Goal: Task Accomplishment & Management: Use online tool/utility

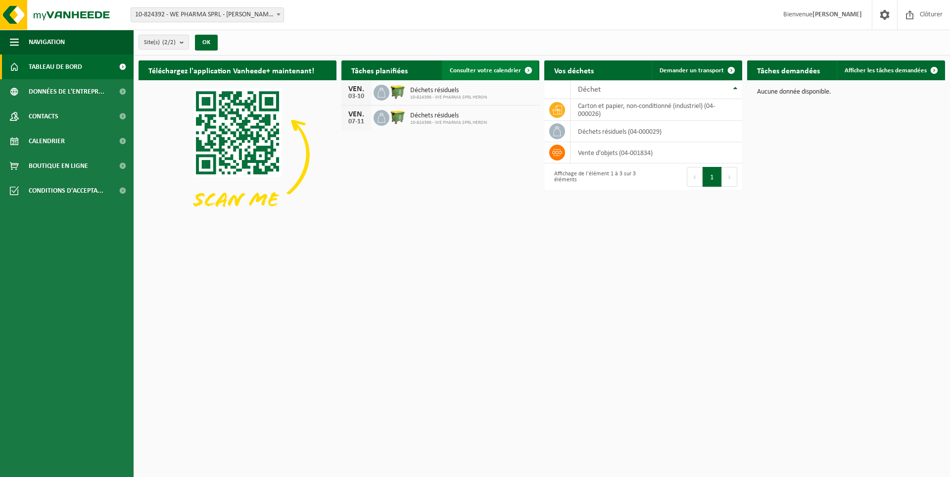
click at [472, 64] on link "Consulter votre calendrier" at bounding box center [490, 70] width 96 height 20
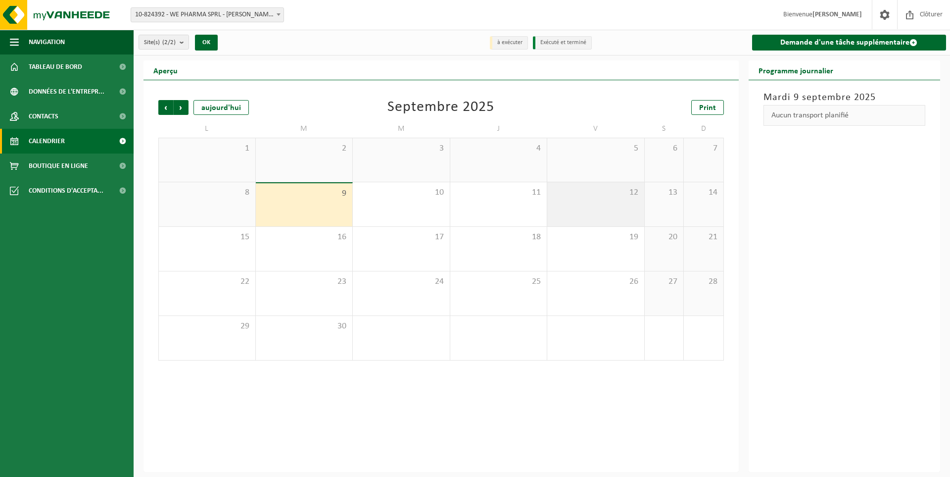
click at [623, 203] on div "12" at bounding box center [595, 204] width 97 height 44
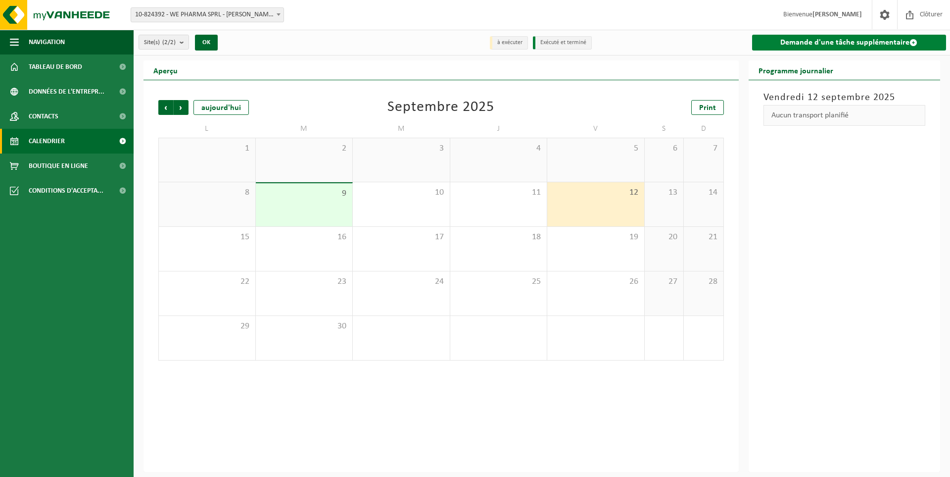
click at [812, 44] on link "Demande d'une tâche supplémentaire" at bounding box center [849, 43] width 194 height 16
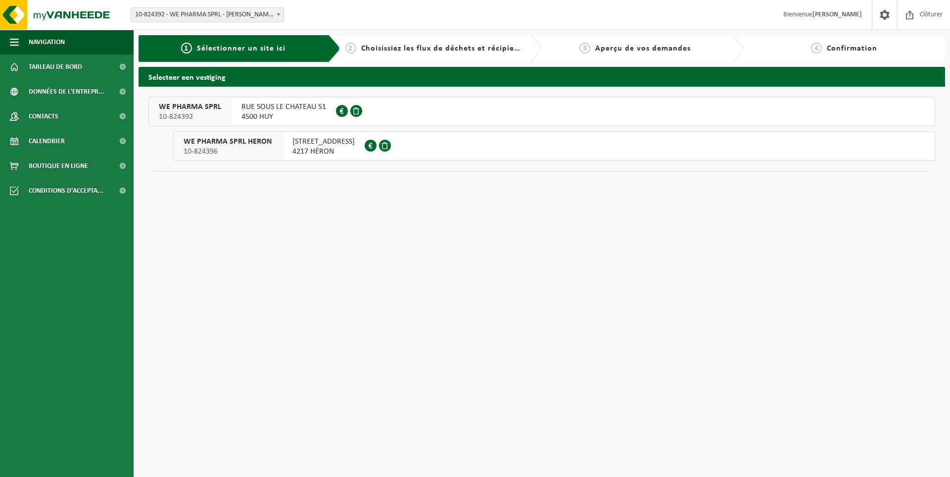
click at [326, 146] on span "4217 HÉRON" at bounding box center [323, 151] width 62 height 10
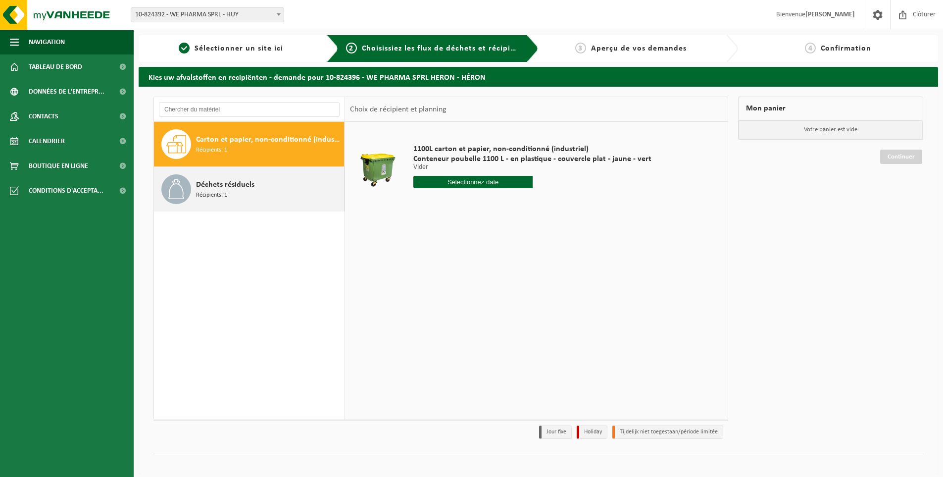
click at [239, 184] on span "Déchets résiduels" at bounding box center [225, 185] width 58 height 12
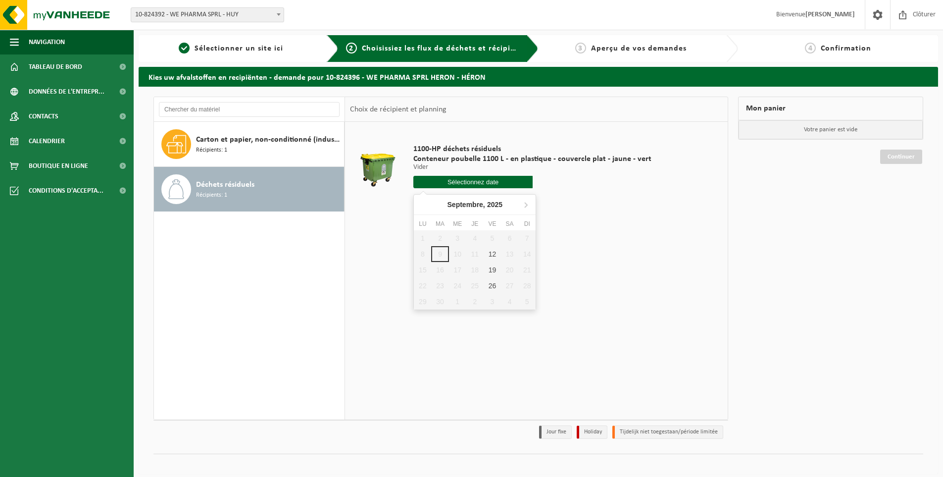
click at [483, 183] on input "text" at bounding box center [472, 182] width 119 height 12
click at [487, 256] on div "12" at bounding box center [491, 254] width 17 height 16
type input "à partir de 2025-09-12"
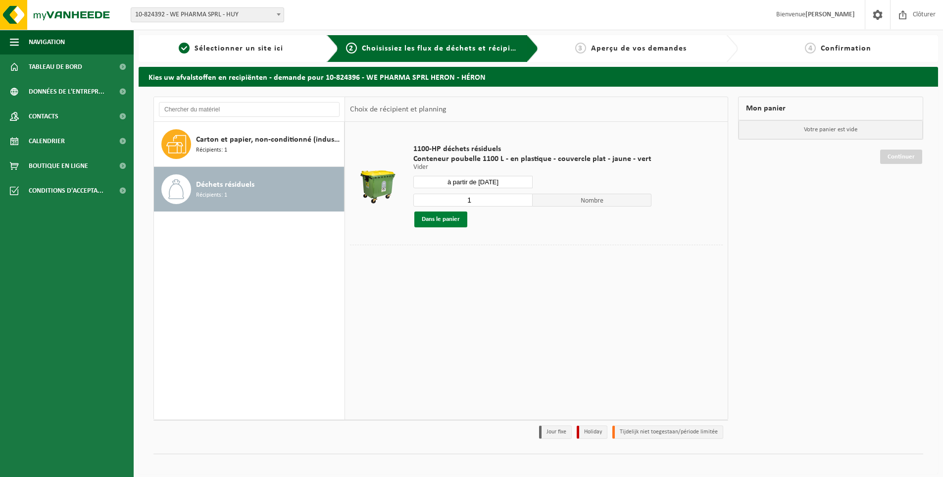
click at [455, 224] on button "Dans le panier" at bounding box center [440, 219] width 53 height 16
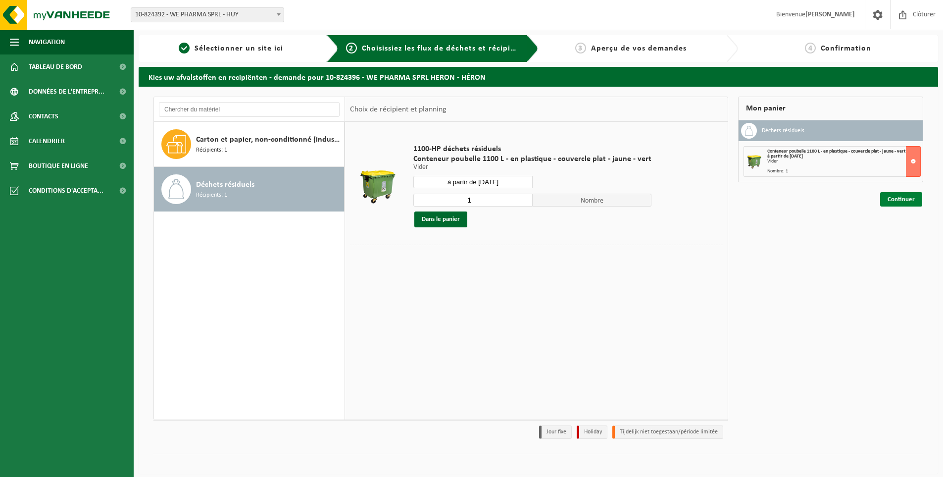
click at [901, 195] on link "Continuer" at bounding box center [901, 199] width 42 height 14
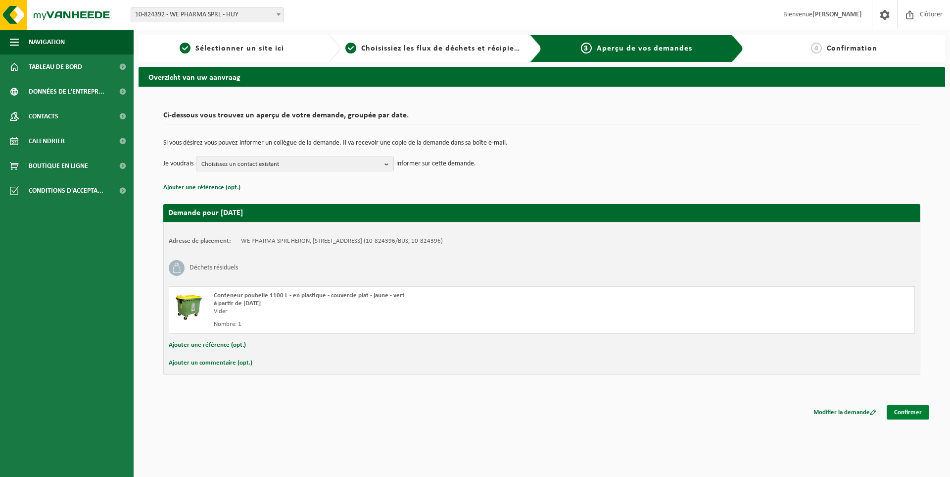
click at [906, 409] on link "Confirmer" at bounding box center [908, 412] width 43 height 14
click at [909, 409] on link "Confirmer" at bounding box center [908, 412] width 43 height 14
click at [907, 410] on link "Confirmer" at bounding box center [908, 412] width 43 height 14
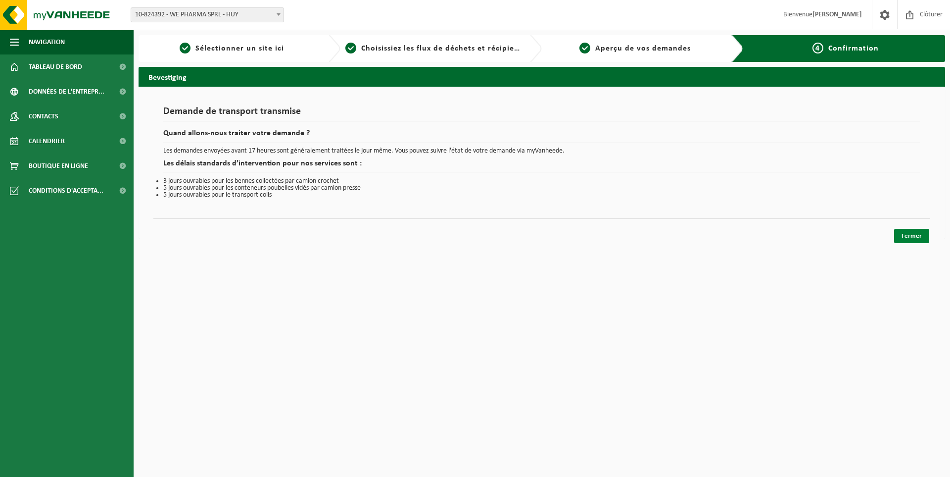
click at [913, 234] on link "Fermer" at bounding box center [911, 236] width 35 height 14
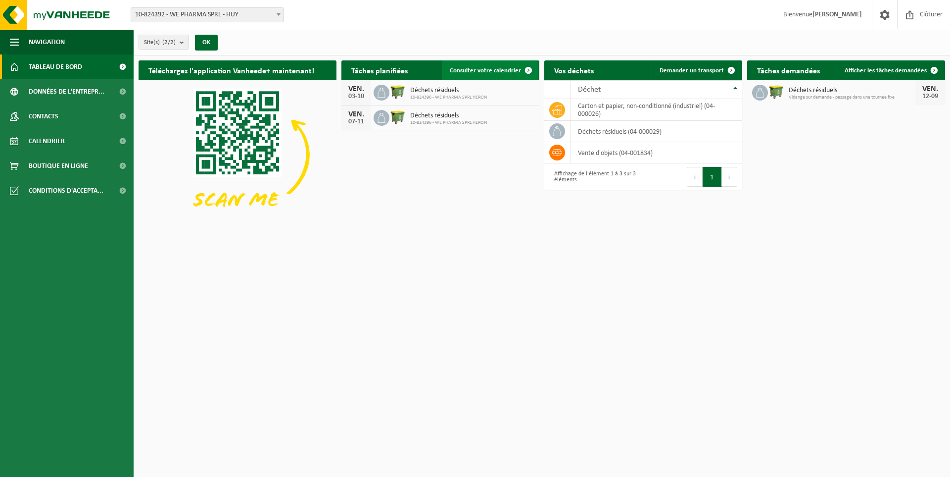
click at [500, 71] on span "Consulter votre calendrier" at bounding box center [485, 70] width 71 height 6
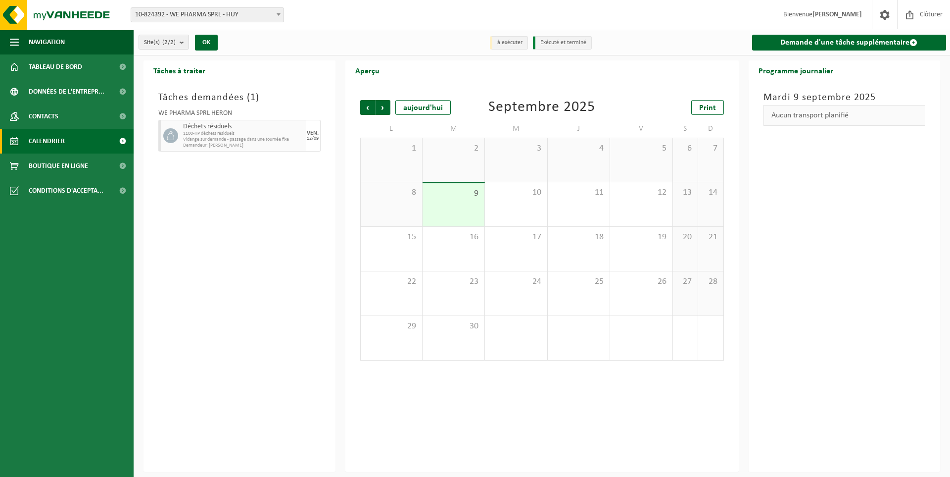
click at [513, 69] on div "Aperçu" at bounding box center [541, 70] width 393 height 20
click at [818, 175] on div "[DATE] Aucun transport planifié" at bounding box center [845, 275] width 192 height 391
click at [908, 13] on span at bounding box center [910, 14] width 15 height 29
